Goal: Task Accomplishment & Management: Complete application form

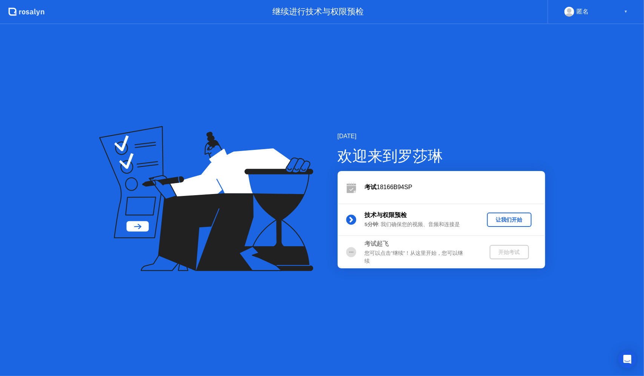
click at [517, 220] on div "让我们开始" at bounding box center [509, 219] width 38 height 7
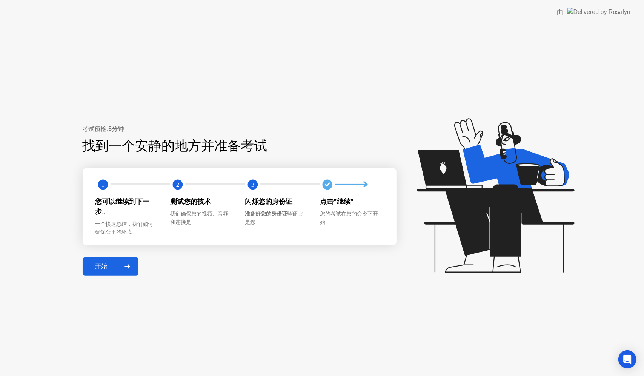
click at [129, 268] on icon at bounding box center [127, 266] width 6 height 5
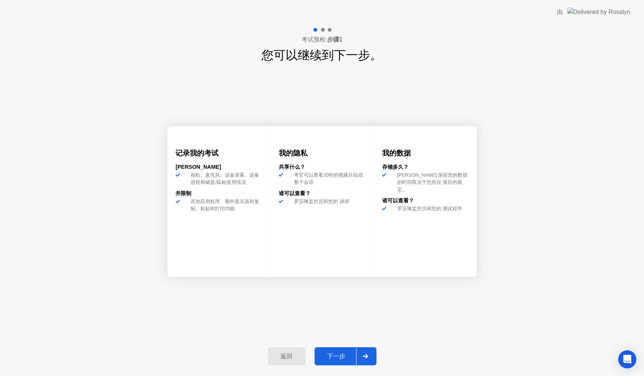
click at [365, 360] on div at bounding box center [365, 355] width 18 height 17
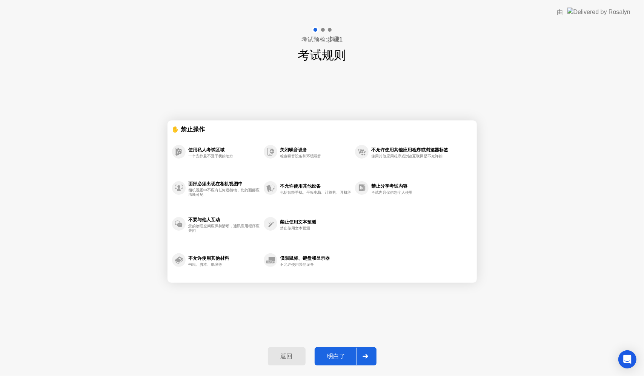
click at [361, 361] on div at bounding box center [365, 355] width 18 height 17
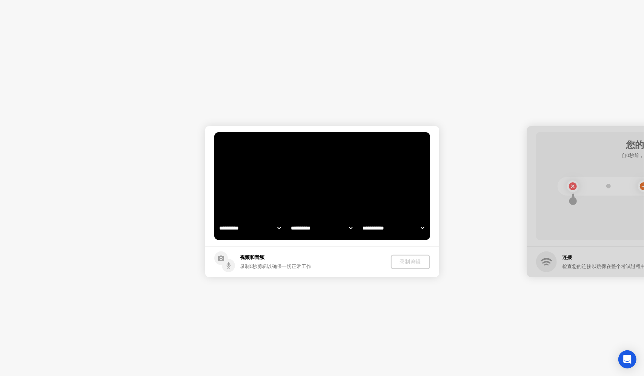
select select "**********"
select select "*******"
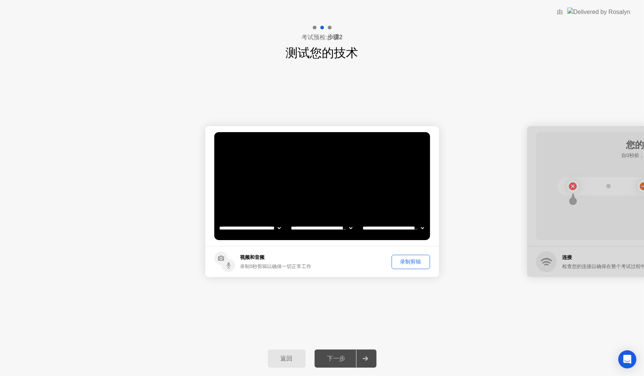
click at [403, 261] on div "录制剪辑" at bounding box center [410, 261] width 33 height 7
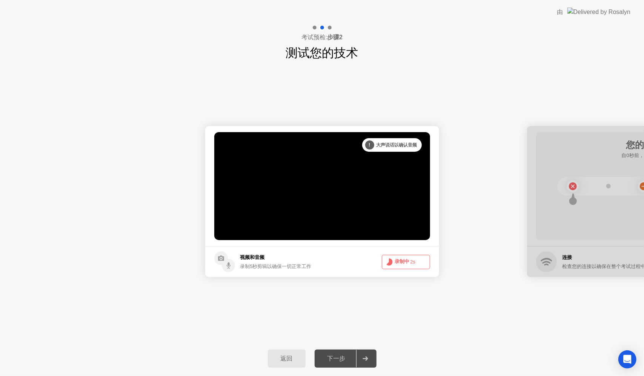
click at [404, 261] on button "录制中 2s" at bounding box center [406, 262] width 48 height 14
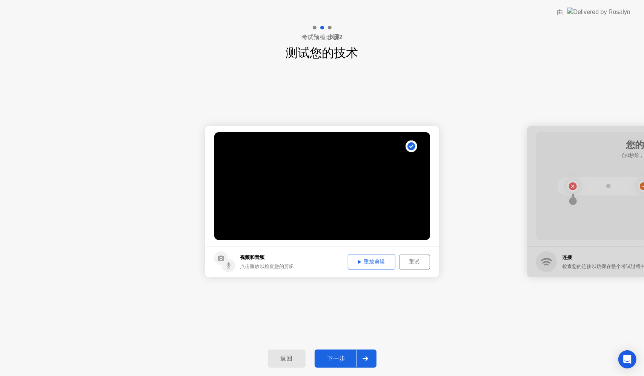
click at [365, 263] on div "重放剪辑" at bounding box center [371, 261] width 42 height 7
click at [369, 355] on div at bounding box center [365, 358] width 18 height 17
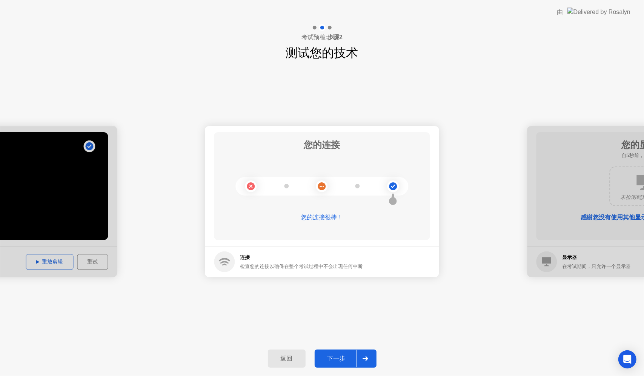
click at [367, 352] on div at bounding box center [365, 358] width 18 height 17
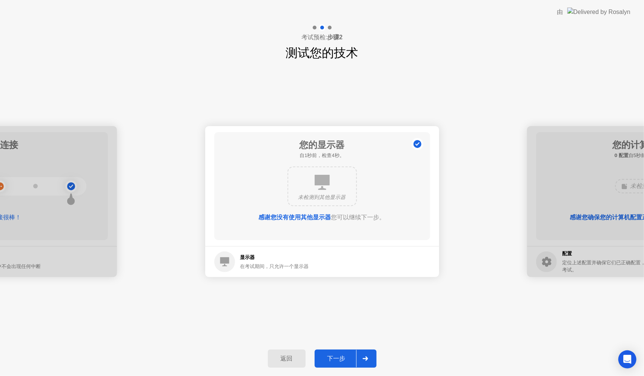
click at [367, 356] on icon at bounding box center [365, 358] width 6 height 5
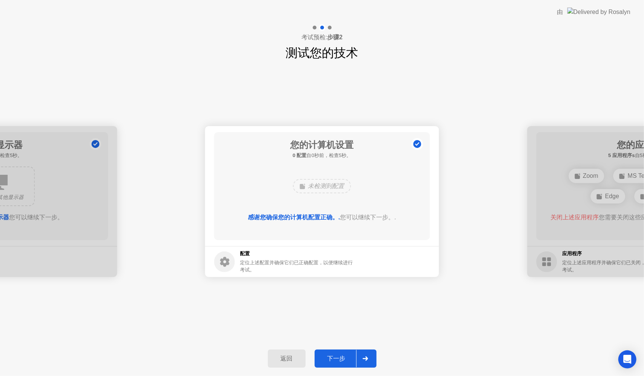
click at [367, 356] on icon at bounding box center [365, 358] width 6 height 5
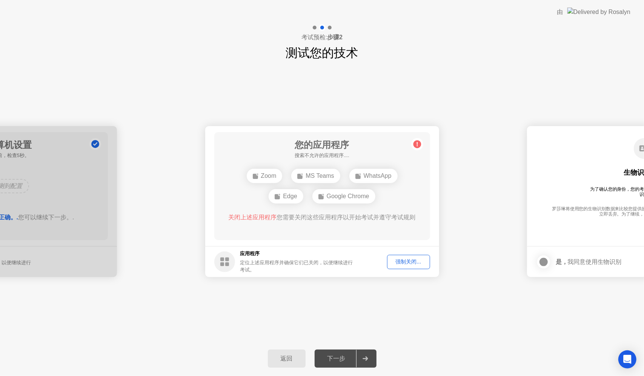
click at [408, 261] on div "强制关闭..." at bounding box center [409, 261] width 38 height 7
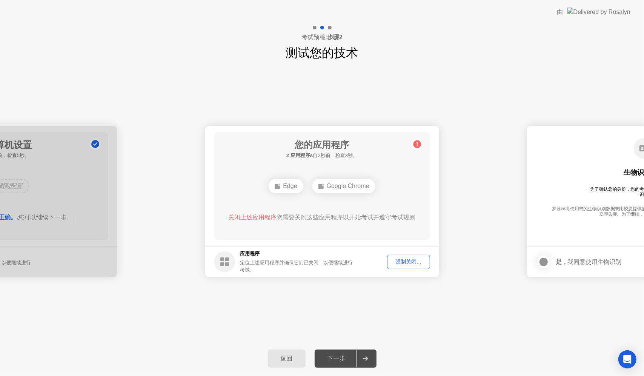
click at [418, 260] on div "强制关闭..." at bounding box center [409, 261] width 38 height 7
click at [405, 262] on div "强制关闭..." at bounding box center [409, 261] width 38 height 7
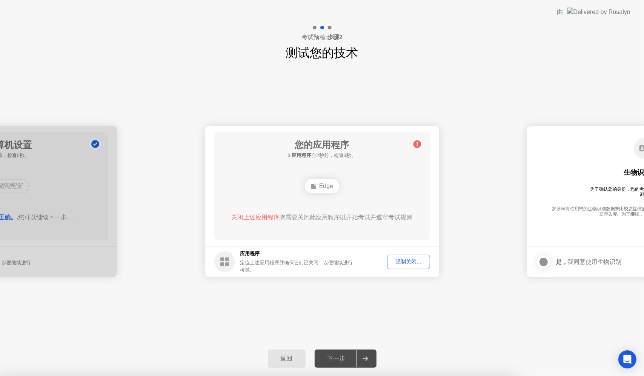
click at [417, 263] on div "强制关闭..." at bounding box center [409, 261] width 38 height 7
click at [403, 259] on div "强制关闭..." at bounding box center [409, 261] width 38 height 7
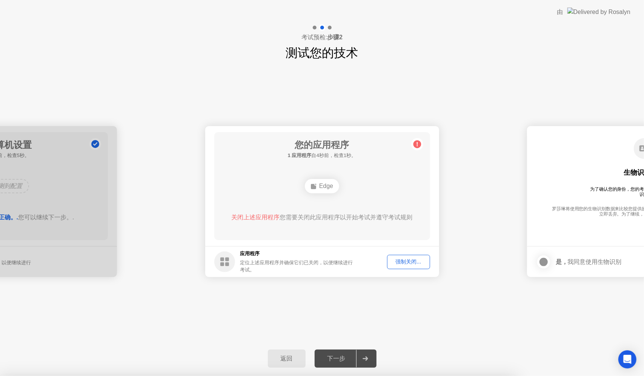
click at [235, 348] on div "返回 下一步" at bounding box center [322, 358] width 644 height 35
click at [331, 191] on div "Edge" at bounding box center [322, 186] width 34 height 14
click at [419, 147] on icon at bounding box center [417, 144] width 12 height 12
click at [418, 145] on circle at bounding box center [417, 144] width 8 height 8
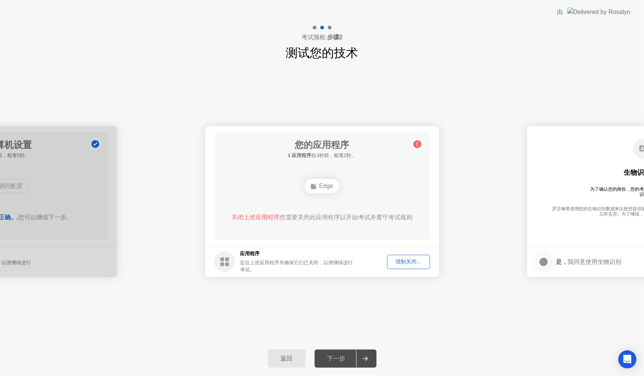
click at [415, 258] on div "强制关闭..." at bounding box center [409, 261] width 38 height 7
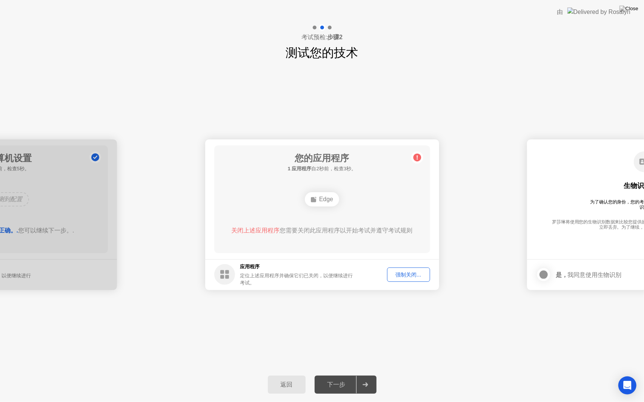
click at [418, 272] on div "强制关闭..." at bounding box center [409, 275] width 38 height 7
click at [406, 279] on button "强制关闭..." at bounding box center [408, 275] width 43 height 14
click at [399, 272] on div "强制关闭..." at bounding box center [409, 275] width 38 height 7
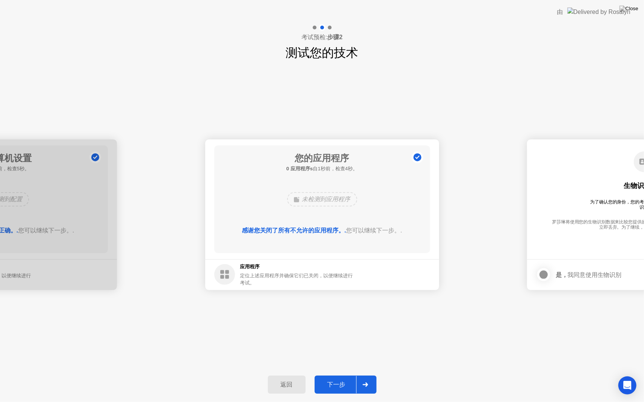
click at [470, 116] on div "**********" at bounding box center [322, 215] width 644 height 306
click at [368, 375] on div at bounding box center [365, 384] width 18 height 17
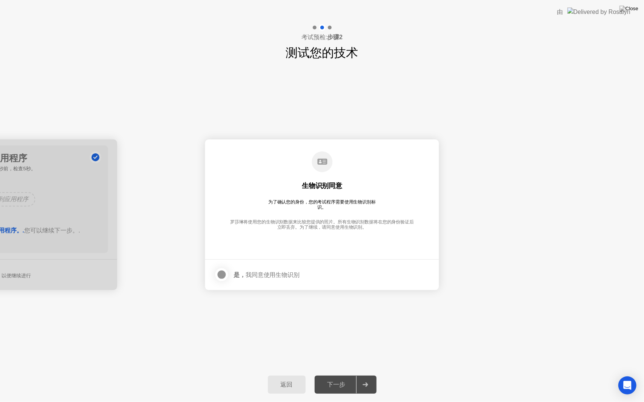
click at [220, 274] on div at bounding box center [221, 274] width 9 height 9
click at [367, 375] on icon at bounding box center [364, 385] width 5 height 5
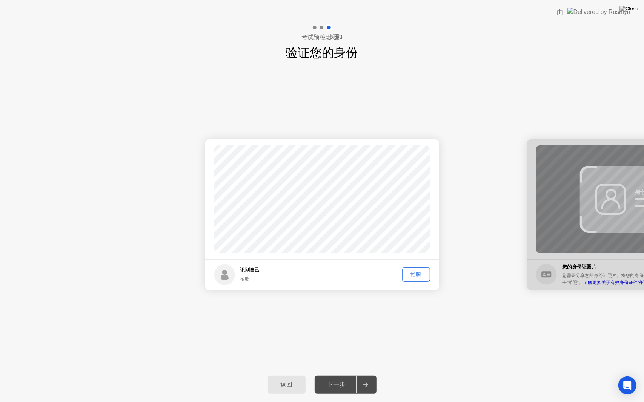
click at [422, 274] on div "拍照" at bounding box center [416, 275] width 23 height 7
click at [340, 375] on div "下一步" at bounding box center [336, 385] width 39 height 8
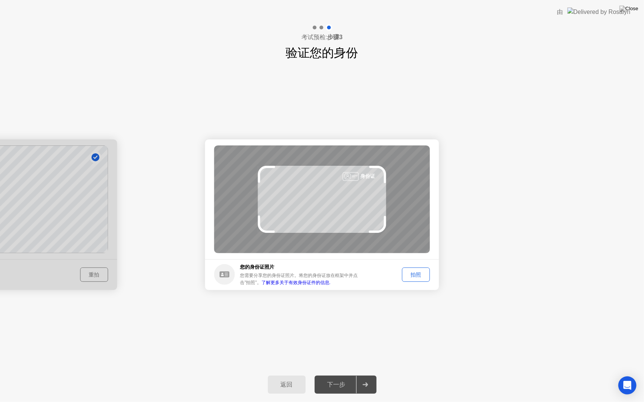
click at [423, 277] on div "拍照" at bounding box center [416, 275] width 23 height 7
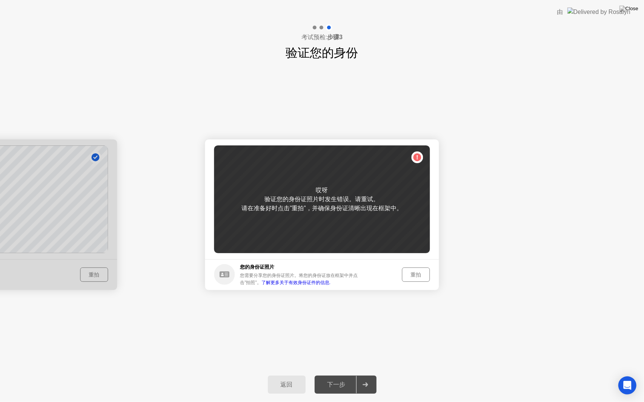
click at [419, 272] on div "重拍" at bounding box center [416, 275] width 23 height 7
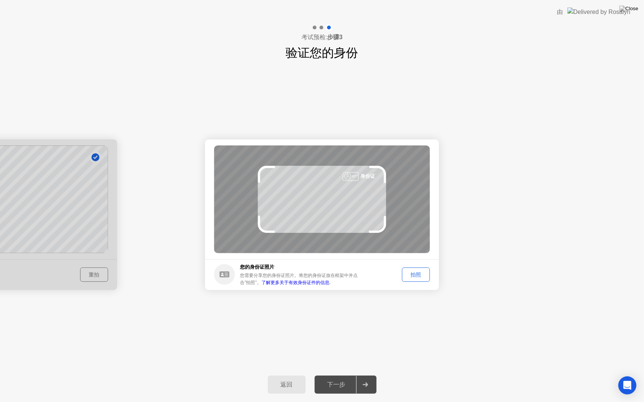
click at [411, 276] on div "拍照" at bounding box center [416, 275] width 23 height 7
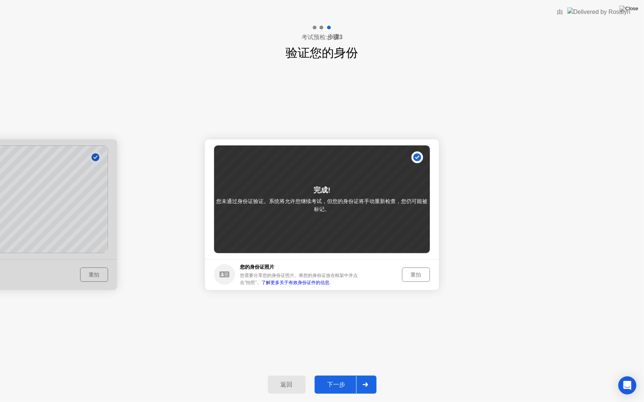
click at [417, 275] on div "重拍" at bounding box center [416, 275] width 23 height 7
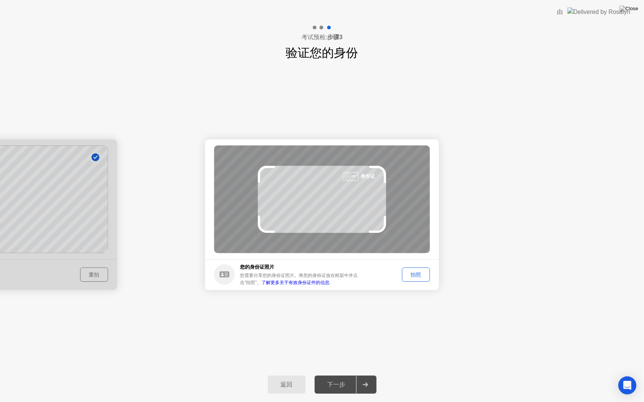
click at [417, 276] on div "拍照" at bounding box center [416, 275] width 23 height 7
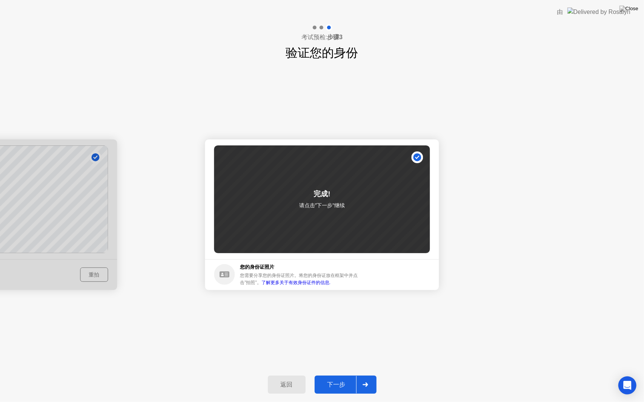
click at [350, 375] on div "下一步" at bounding box center [336, 385] width 39 height 8
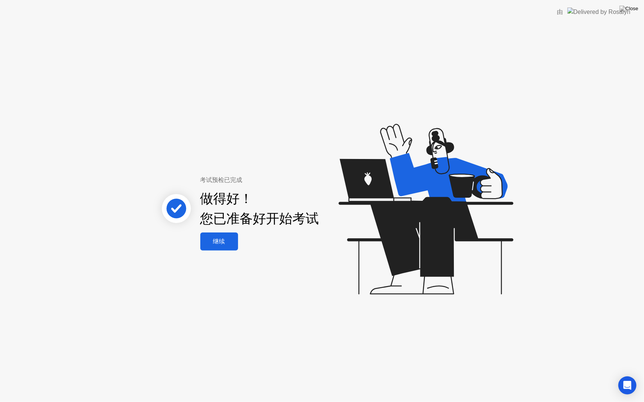
click at [215, 244] on div "继续" at bounding box center [219, 242] width 33 height 8
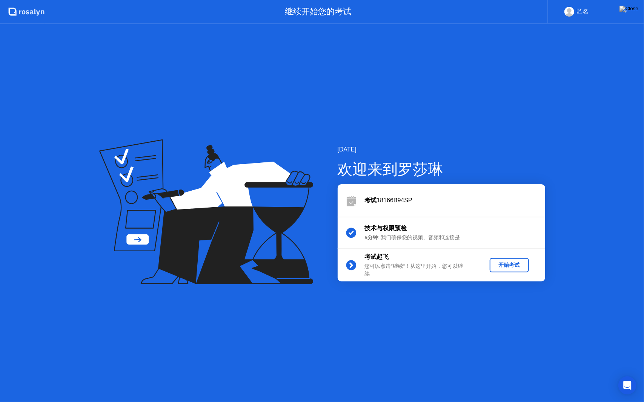
click at [513, 268] on div "开始考试" at bounding box center [509, 265] width 33 height 7
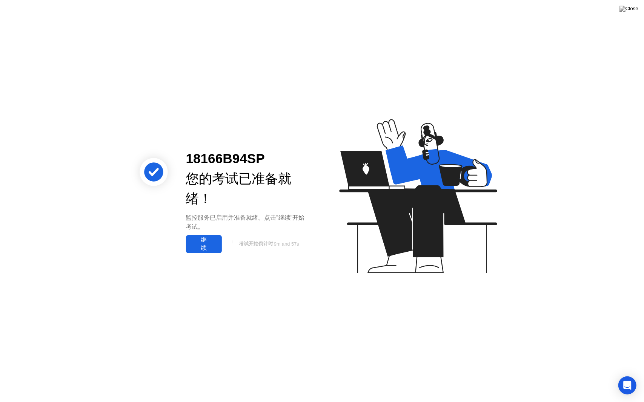
click at [189, 241] on div "继续" at bounding box center [203, 244] width 31 height 16
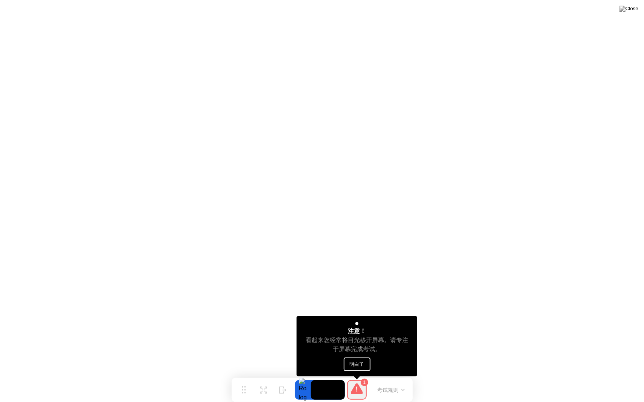
click at [352, 359] on button "明白了" at bounding box center [357, 365] width 27 height 14
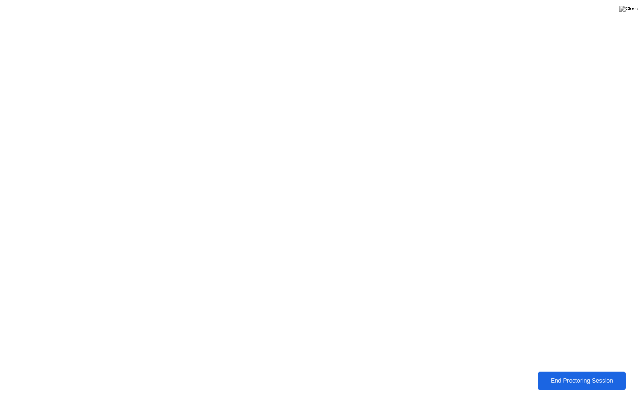
click at [573, 375] on div "End Proctoring Session" at bounding box center [582, 381] width 84 height 7
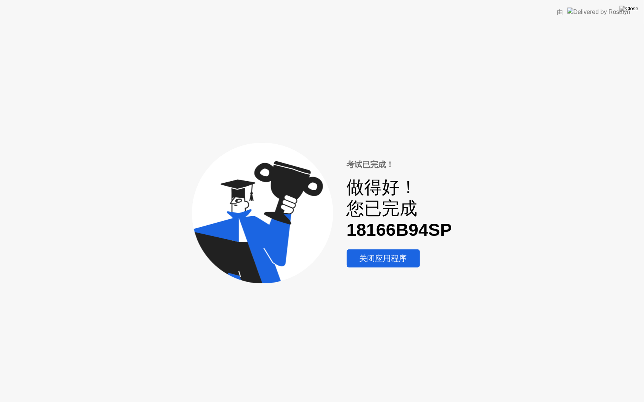
click at [393, 262] on div "关闭应用程序" at bounding box center [383, 258] width 69 height 11
